Goal: Transaction & Acquisition: Purchase product/service

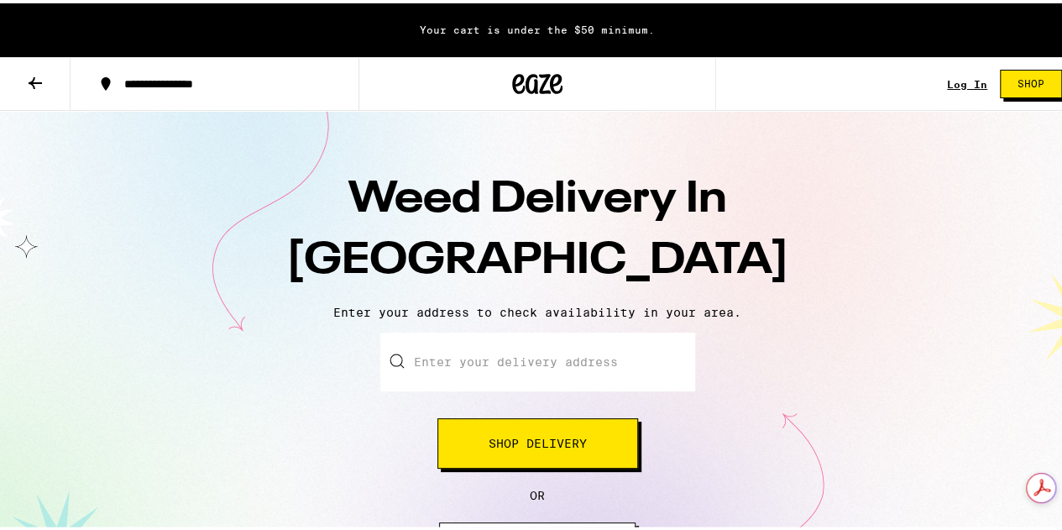
click at [529, 350] on input "Enter your delivery address" at bounding box center [537, 358] width 315 height 59
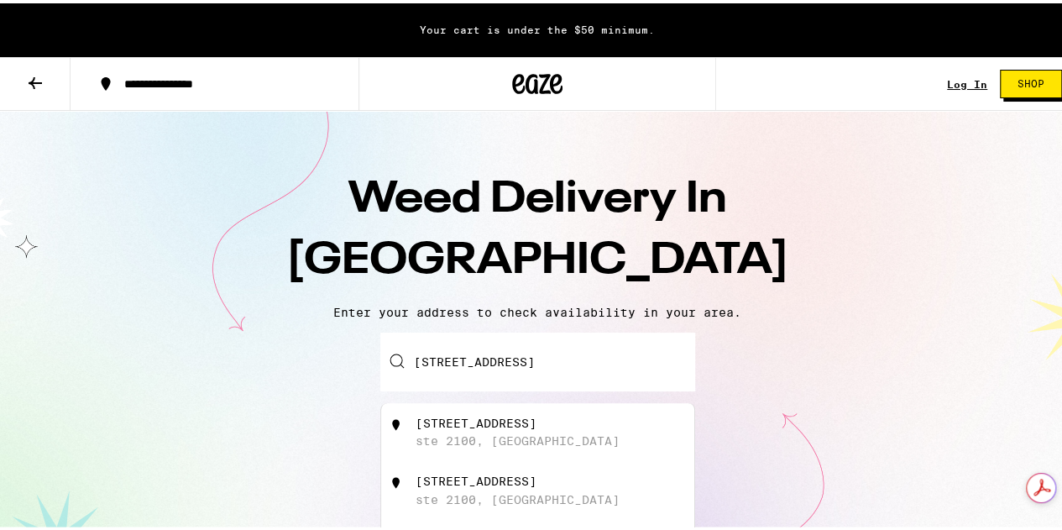
click at [593, 420] on div "[STREET_ADDRESS]" at bounding box center [566, 429] width 300 height 32
type input "[STREET_ADDRESS]"
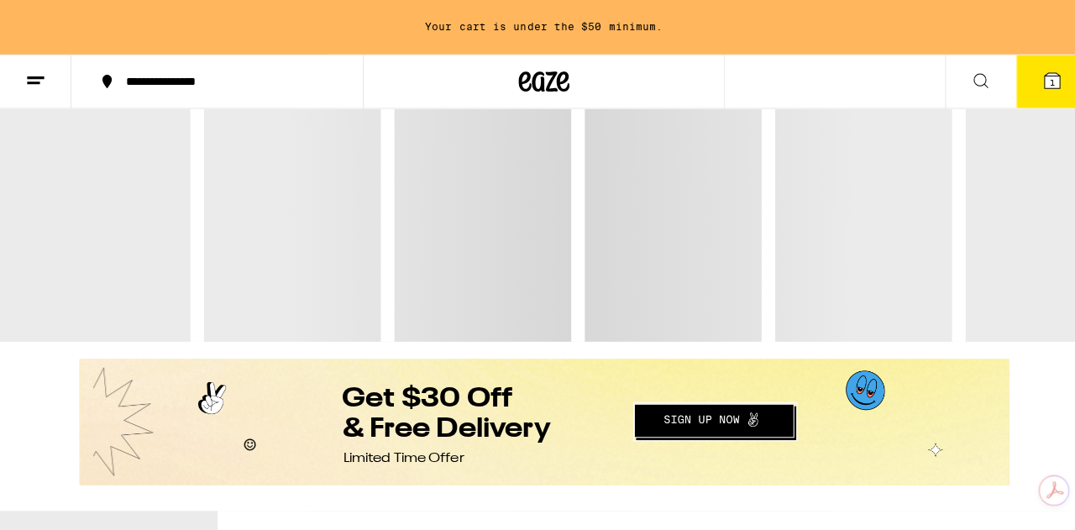
scroll to position [336, 0]
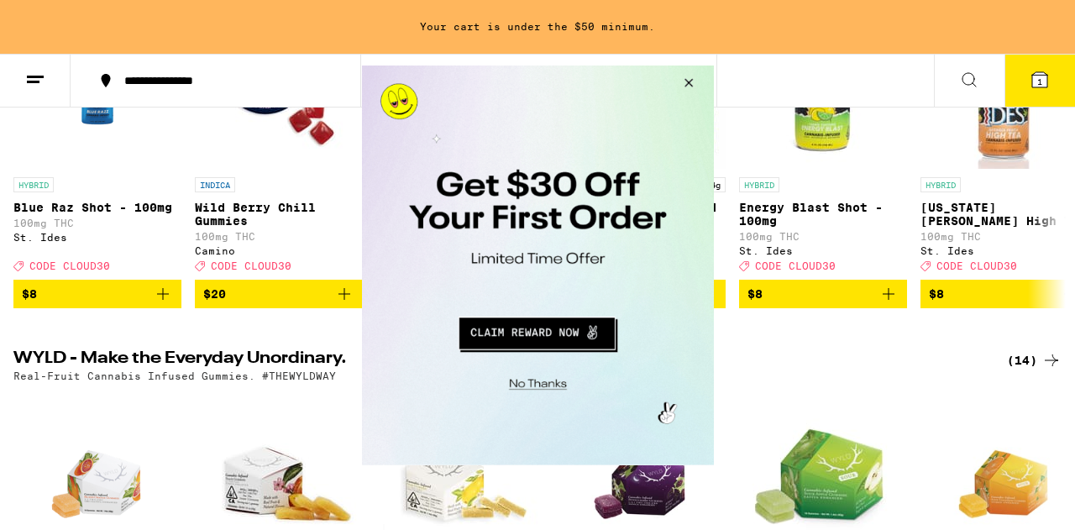
click at [682, 79] on button "Close Modal" at bounding box center [685, 85] width 45 height 40
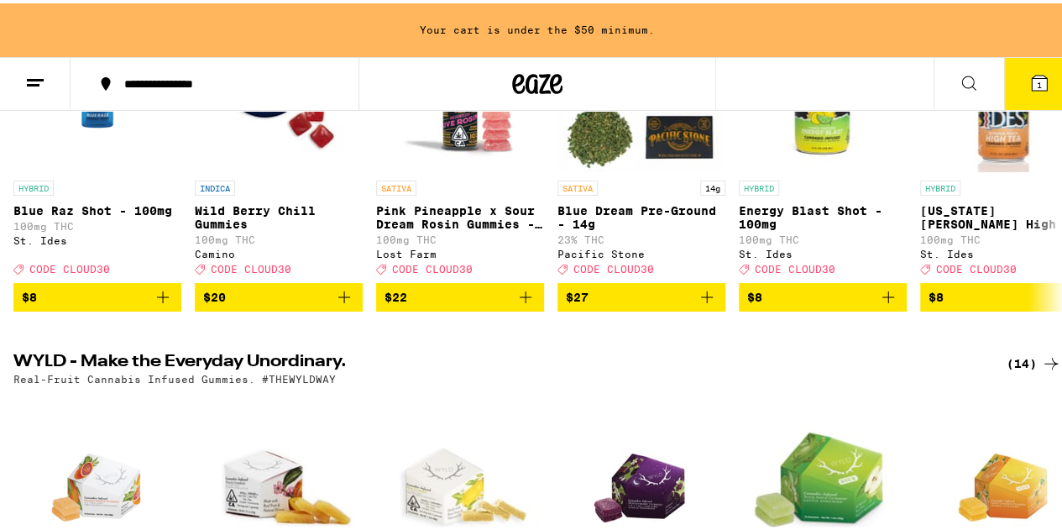
click at [1029, 71] on icon at bounding box center [1039, 80] width 20 height 20
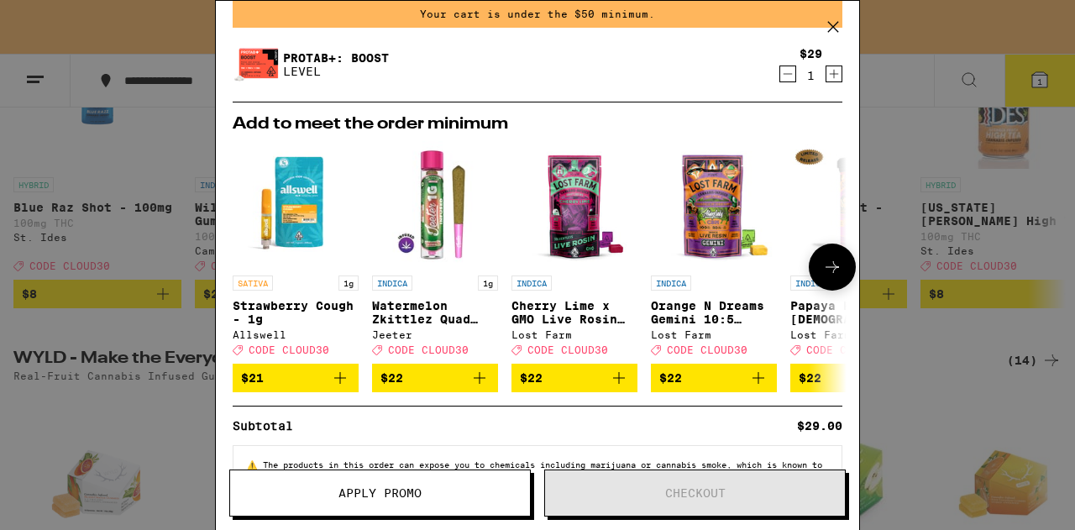
scroll to position [139, 0]
